Goal: Transaction & Acquisition: Purchase product/service

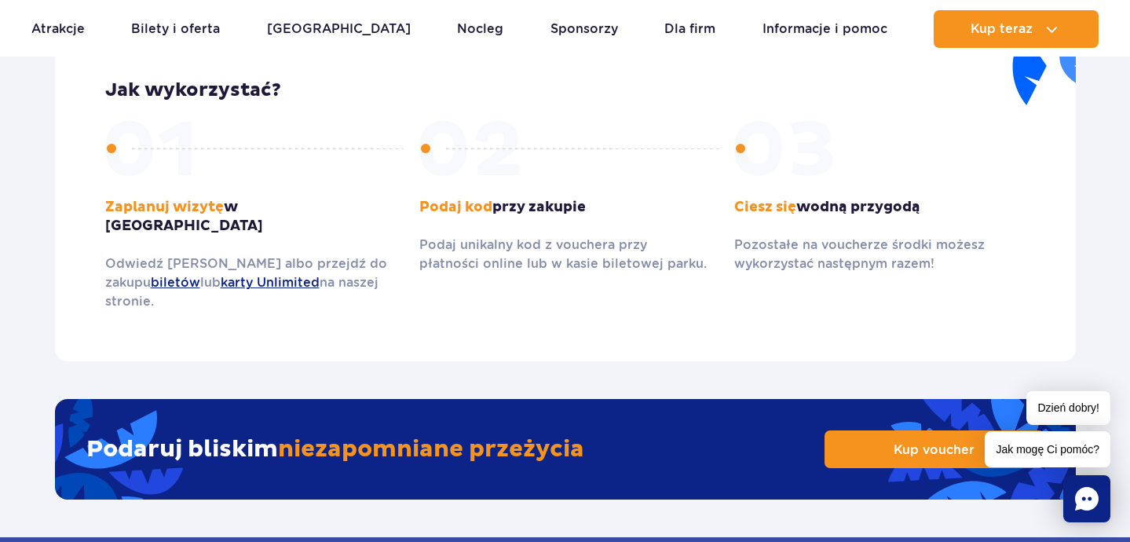
scroll to position [2317, 0]
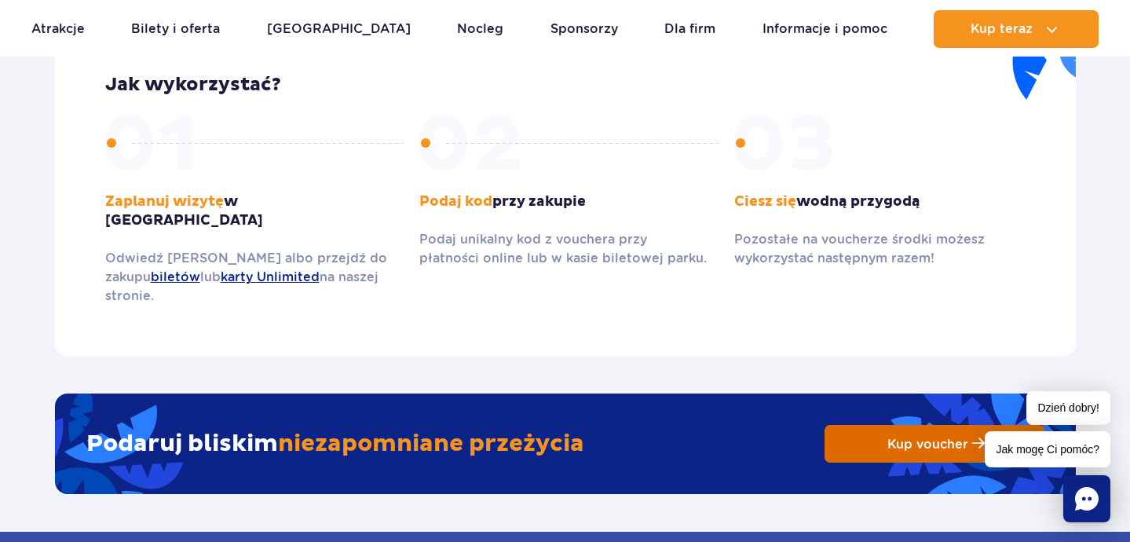
click at [901, 437] on span "Kup voucher" at bounding box center [927, 444] width 81 height 15
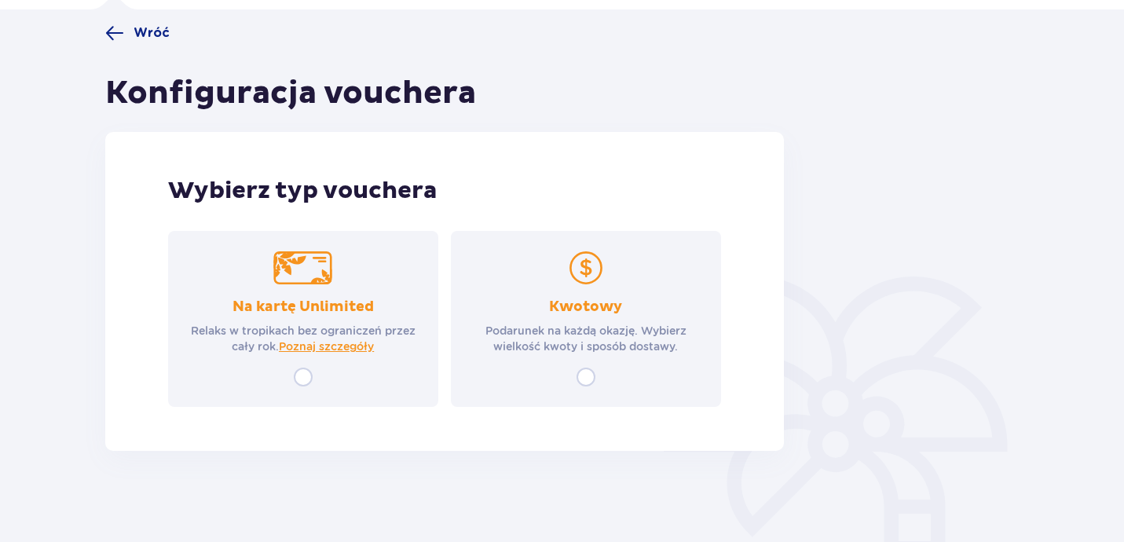
scroll to position [116, 0]
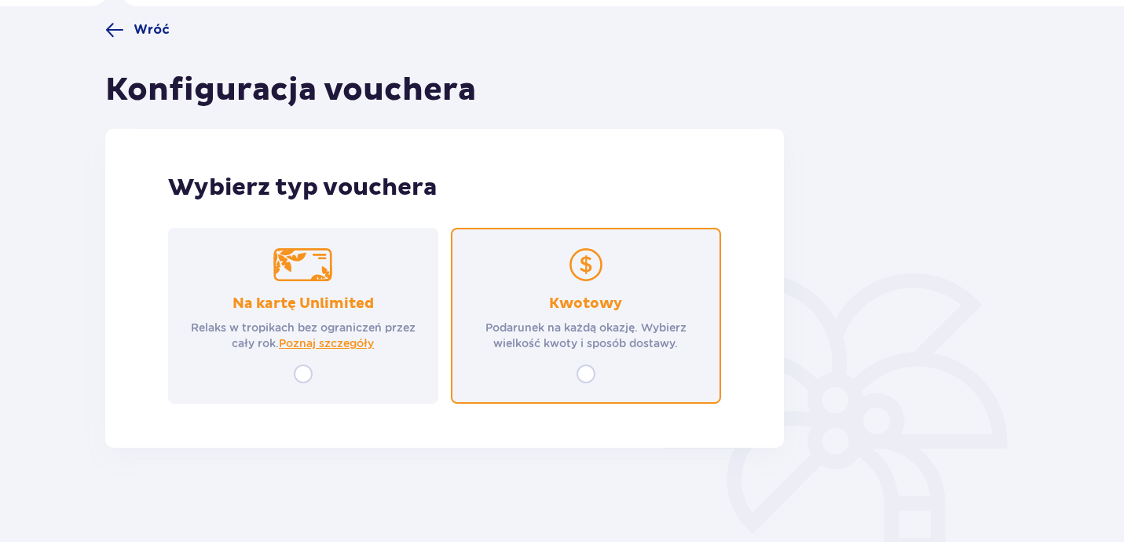
click at [587, 371] on input "radio" at bounding box center [585, 373] width 19 height 19
radio input "true"
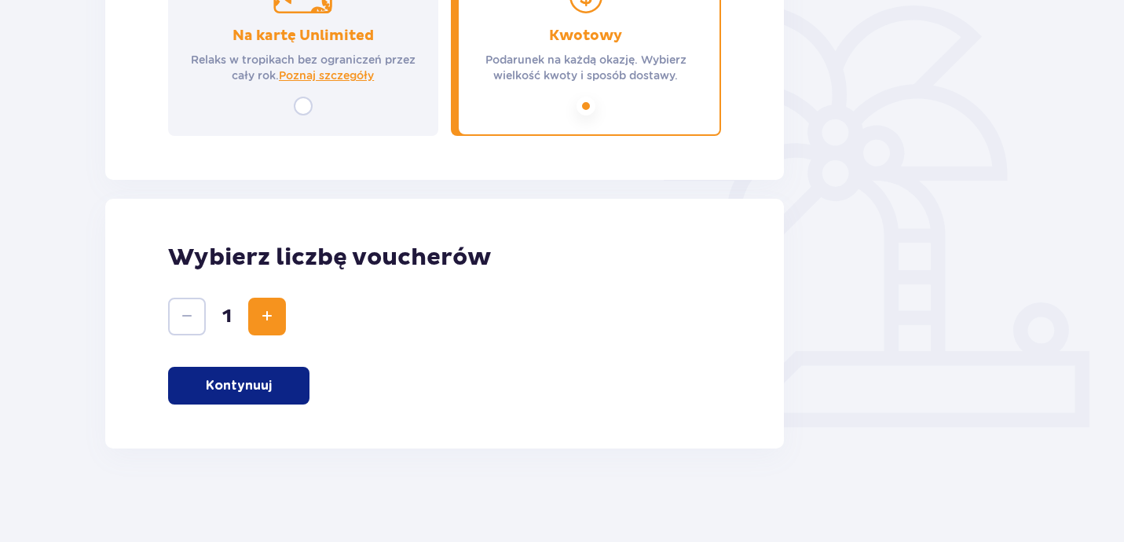
scroll to position [385, 0]
click at [270, 320] on span "Increase" at bounding box center [267, 315] width 19 height 19
click at [260, 381] on p "Kontynuuj" at bounding box center [239, 384] width 66 height 17
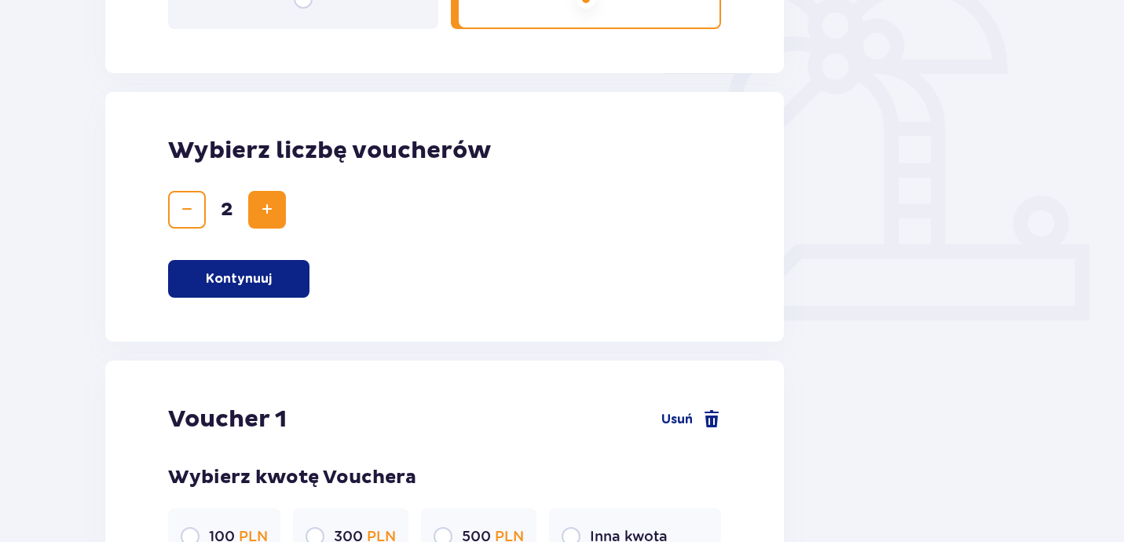
scroll to position [0, 0]
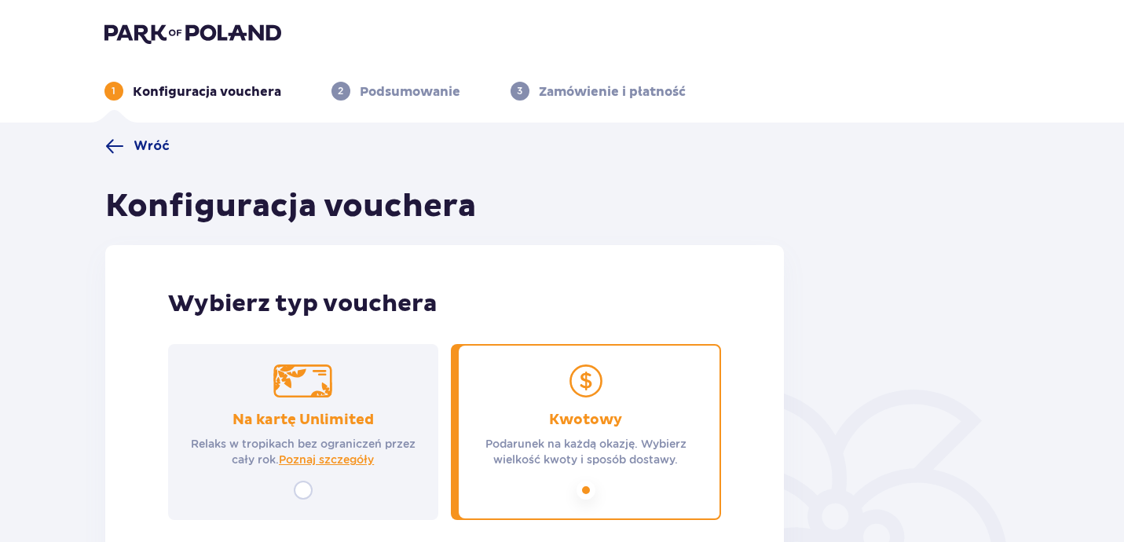
click at [142, 144] on span "Wróć" at bounding box center [151, 145] width 36 height 17
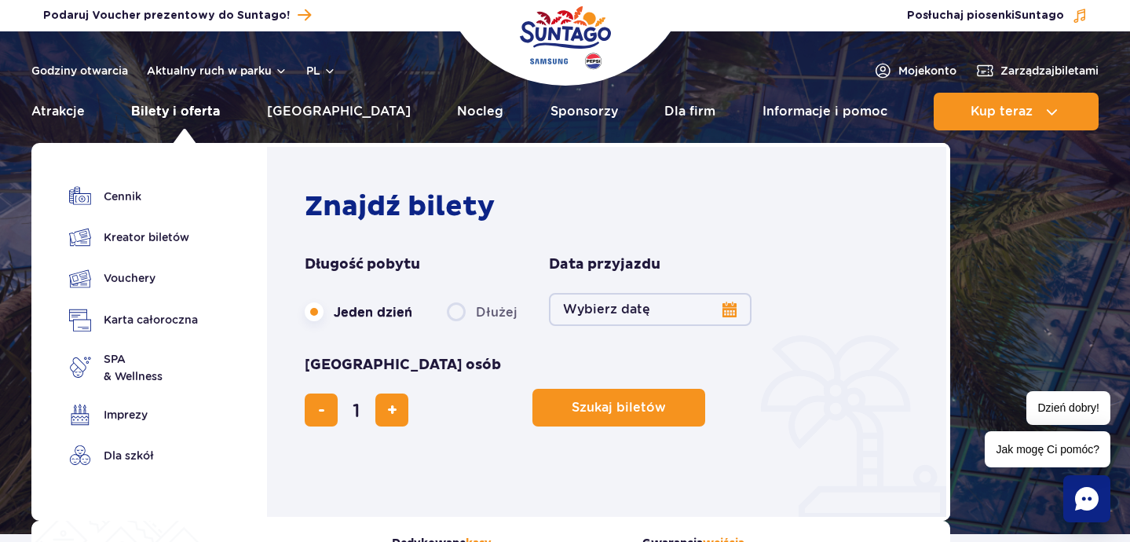
click at [184, 107] on link "Bilety i oferta" at bounding box center [175, 112] width 89 height 38
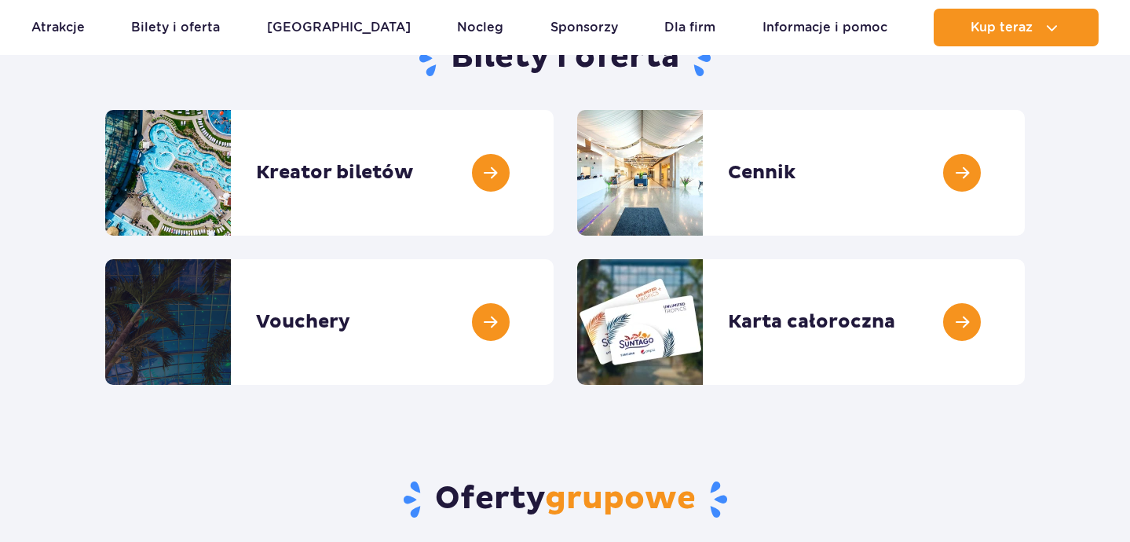
scroll to position [232, 0]
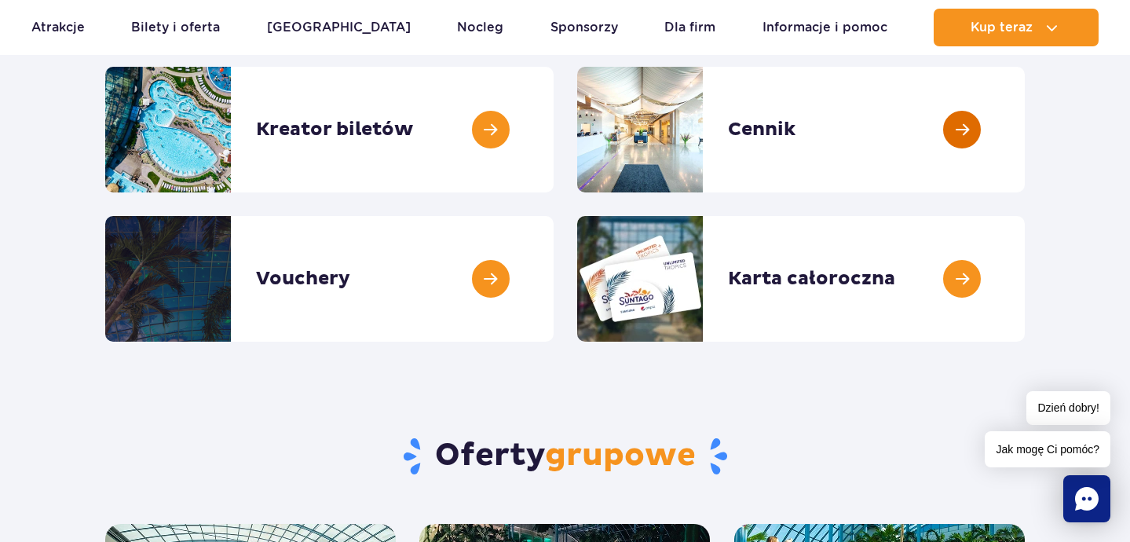
click at [1025, 181] on link at bounding box center [1025, 130] width 0 height 126
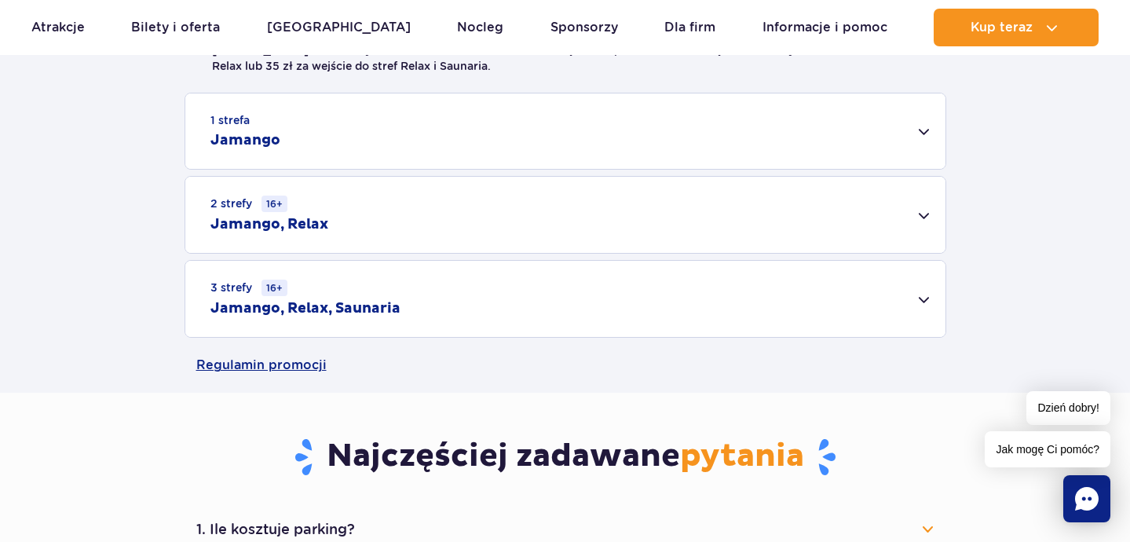
scroll to position [488, 0]
click at [589, 304] on div "3 strefy 16+ Jamango, Relax, Saunaria" at bounding box center [565, 299] width 760 height 76
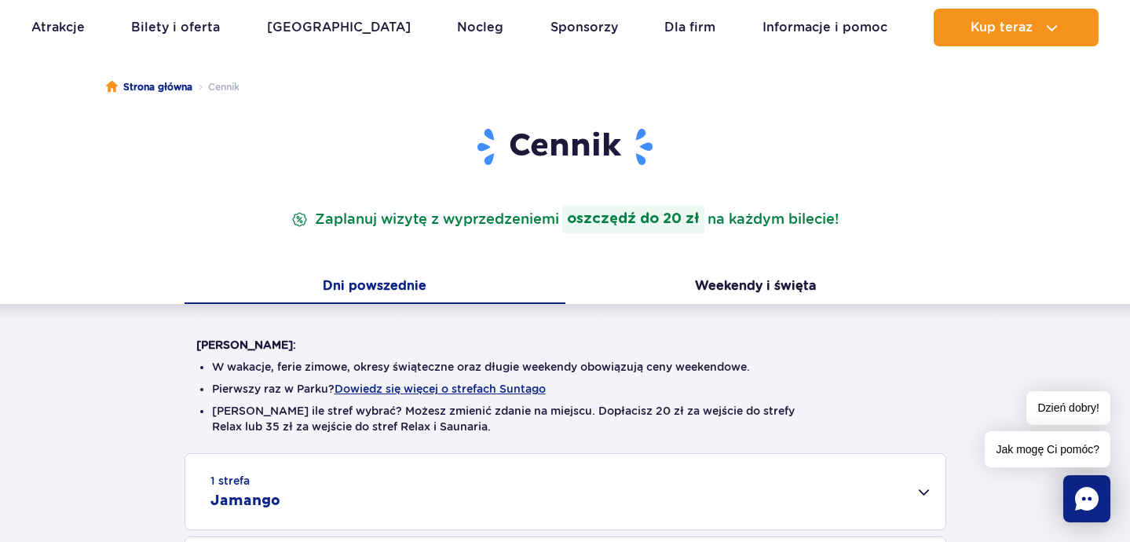
scroll to position [0, 0]
